Goal: Information Seeking & Learning: Learn about a topic

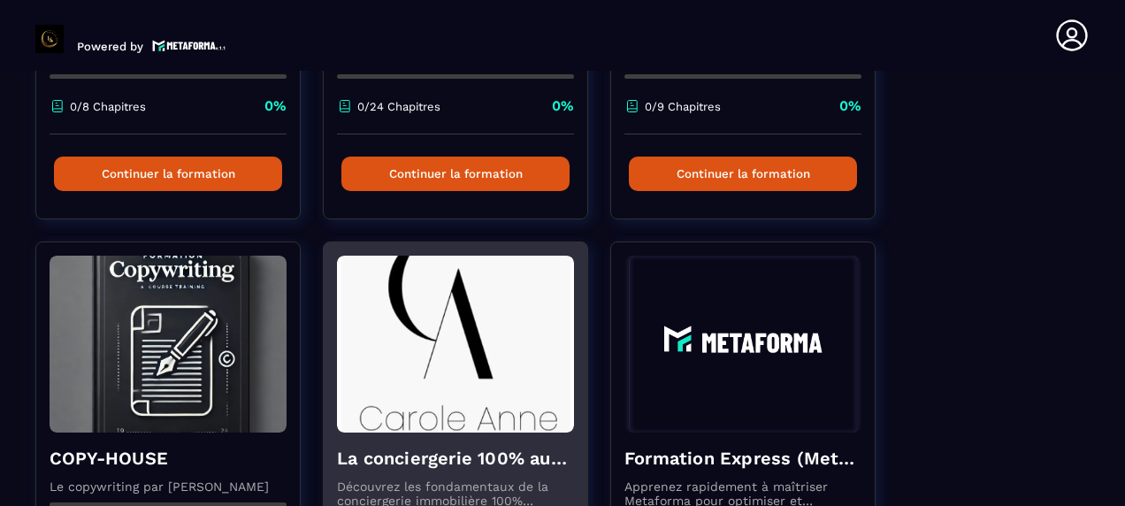
scroll to position [442, 0]
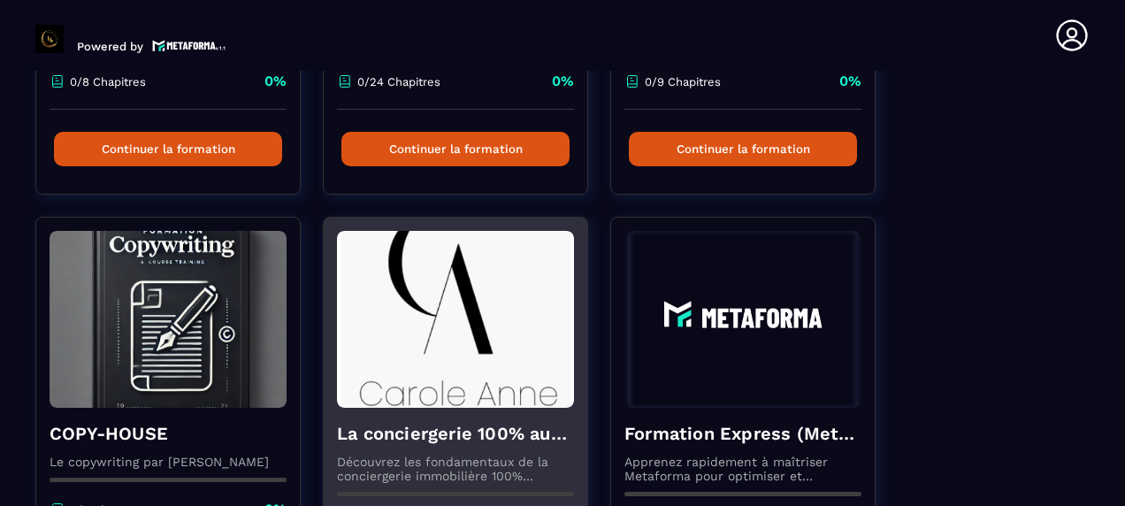
click at [473, 350] on img at bounding box center [455, 319] width 237 height 177
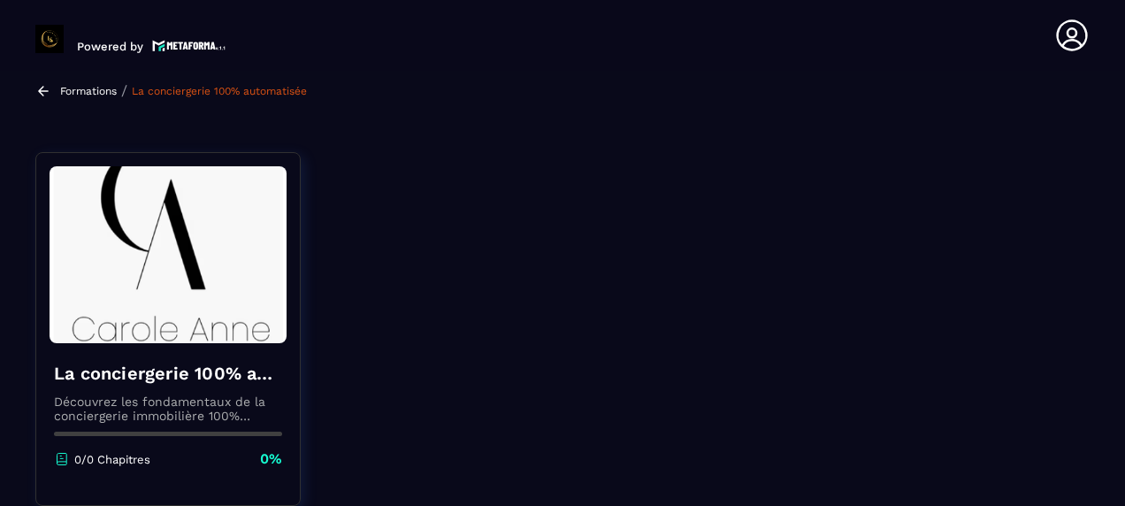
scroll to position [88, 0]
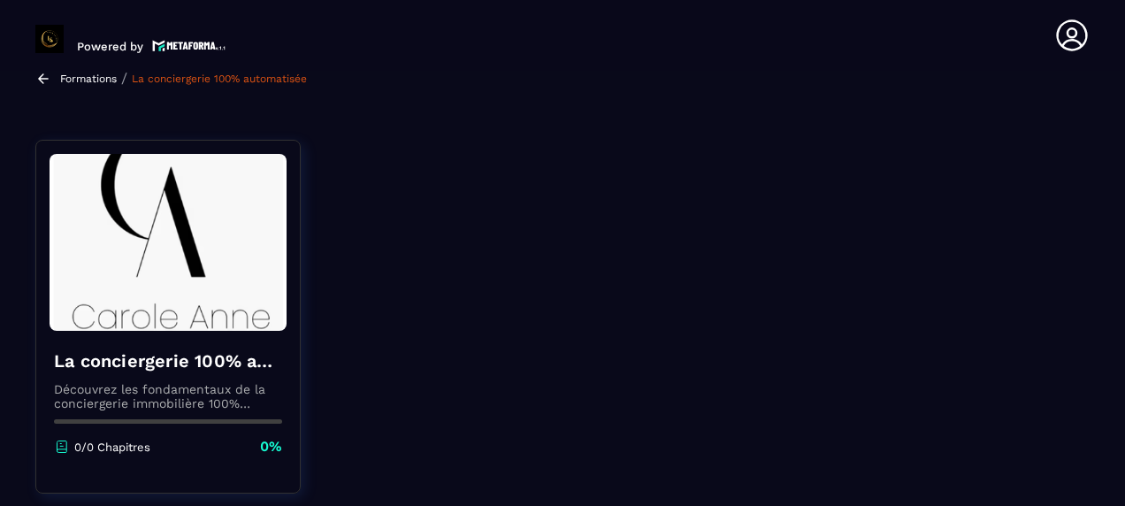
click at [131, 295] on img at bounding box center [168, 242] width 237 height 177
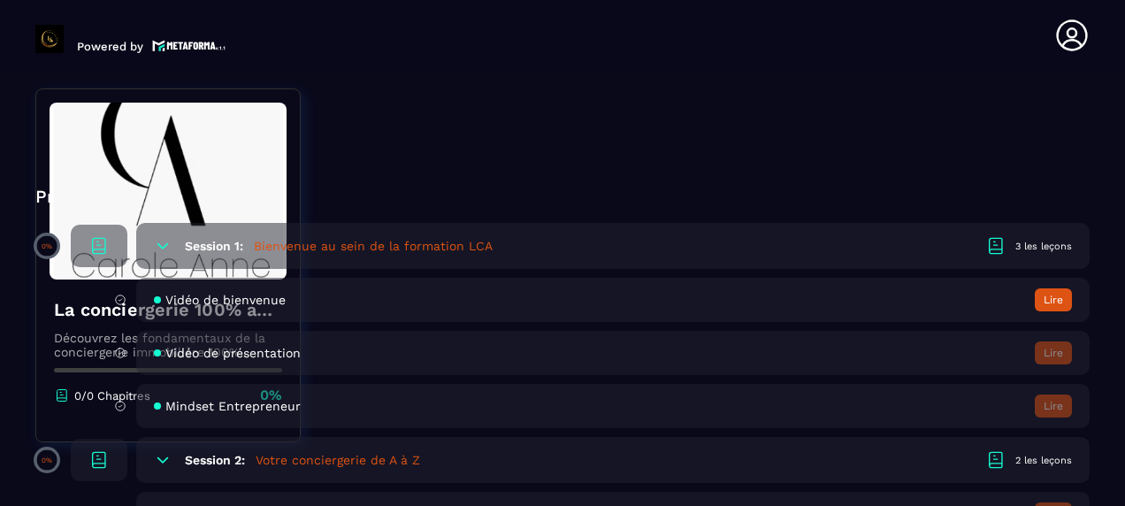
scroll to position [442, 0]
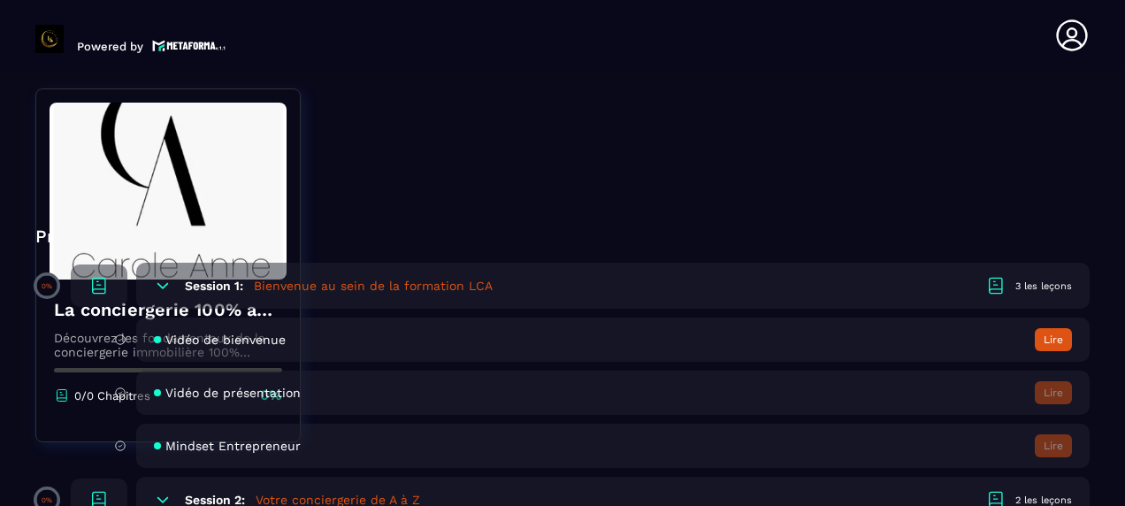
click at [1056, 338] on button "Lire" at bounding box center [1053, 339] width 37 height 23
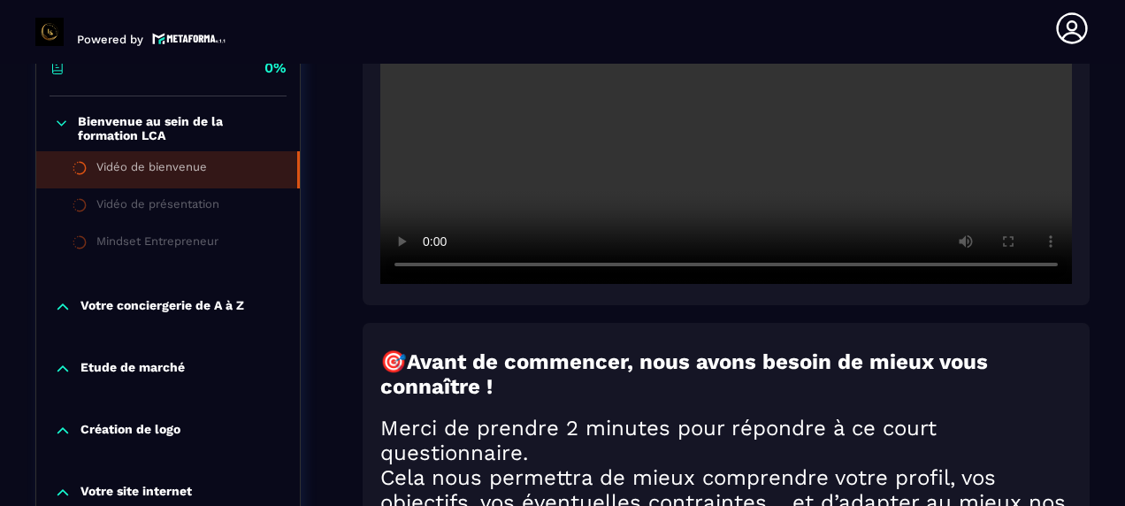
scroll to position [449, 0]
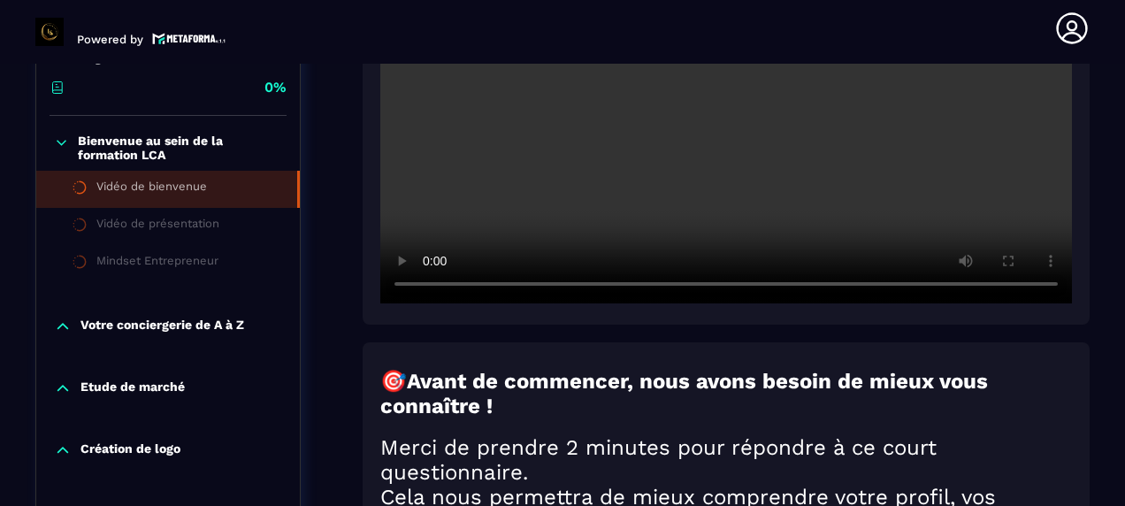
click at [862, 317] on div at bounding box center [726, 70] width 727 height 508
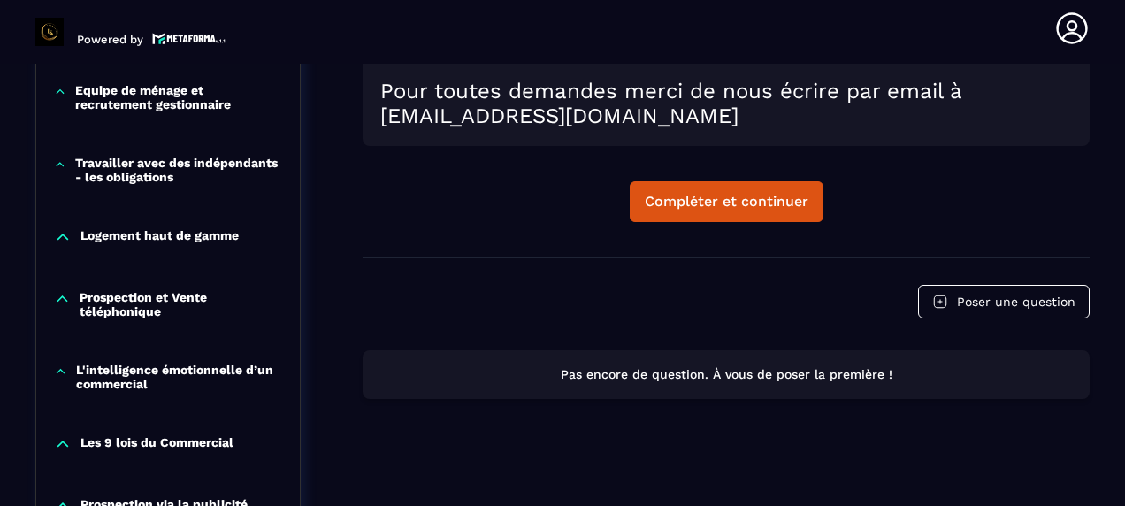
scroll to position [1068, 0]
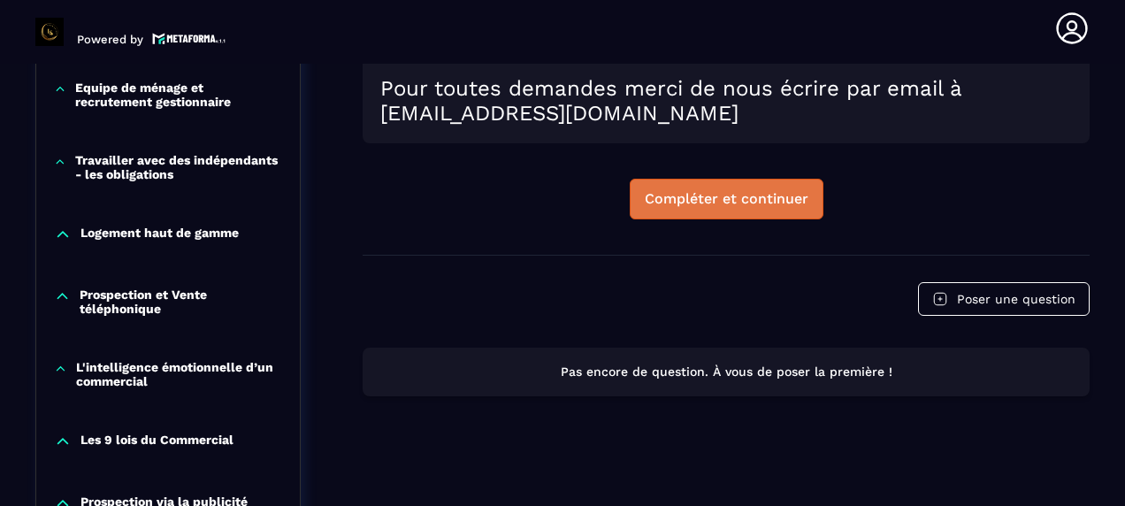
click at [714, 208] on div "Compléter et continuer" at bounding box center [727, 199] width 164 height 18
